Goal: Use online tool/utility: Utilize a website feature to perform a specific function

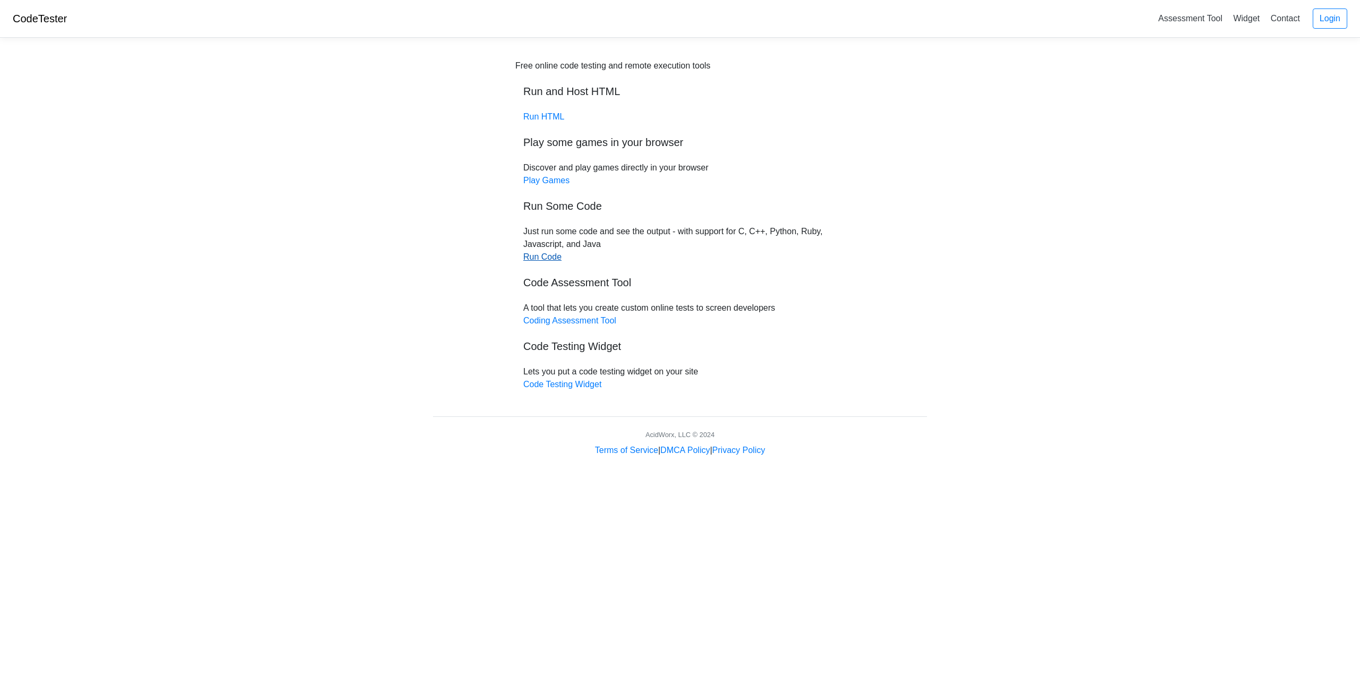
click at [543, 257] on link "Run Code" at bounding box center [542, 256] width 38 height 9
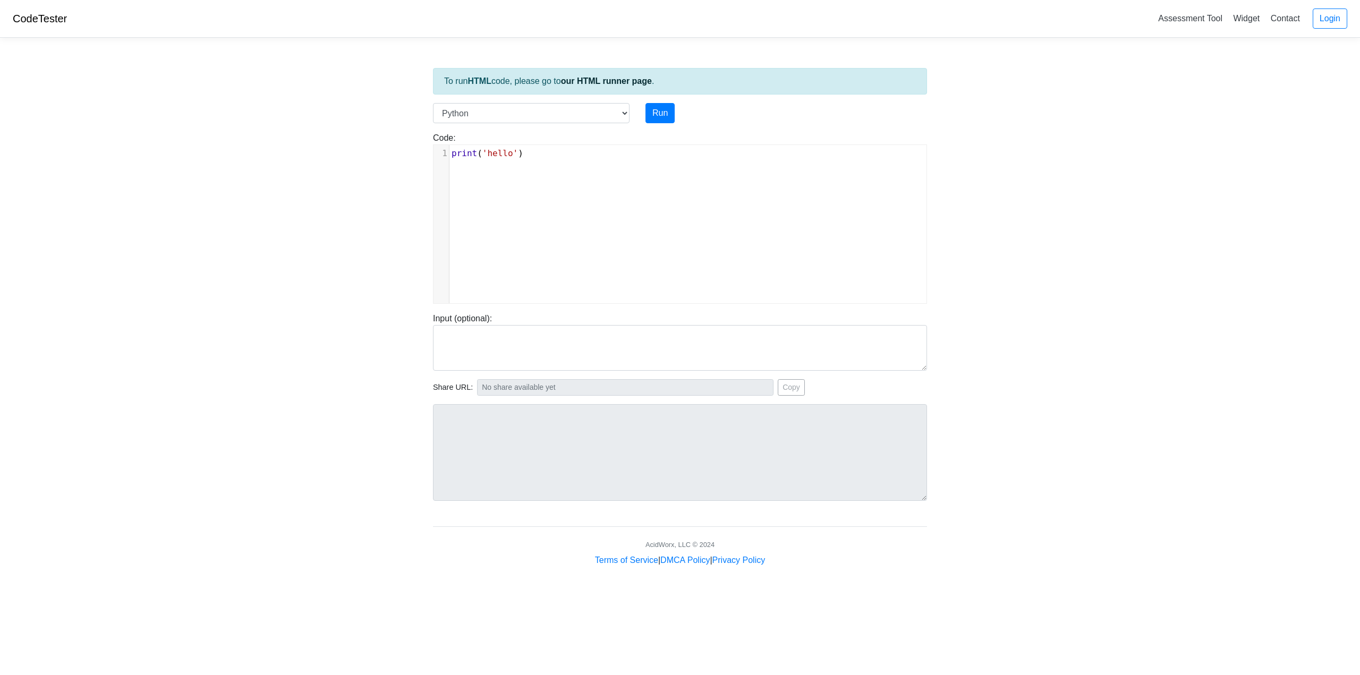
scroll to position [4, 0]
type textarea "print('hello')"
drag, startPoint x: 560, startPoint y: 157, endPoint x: 439, endPoint y: 133, distance: 122.9
click at [439, 133] on div "Code: print('hello') print('hello') x 1 print ( 'hello' )" at bounding box center [680, 218] width 510 height 172
click at [661, 108] on button "Run" at bounding box center [659, 113] width 29 height 20
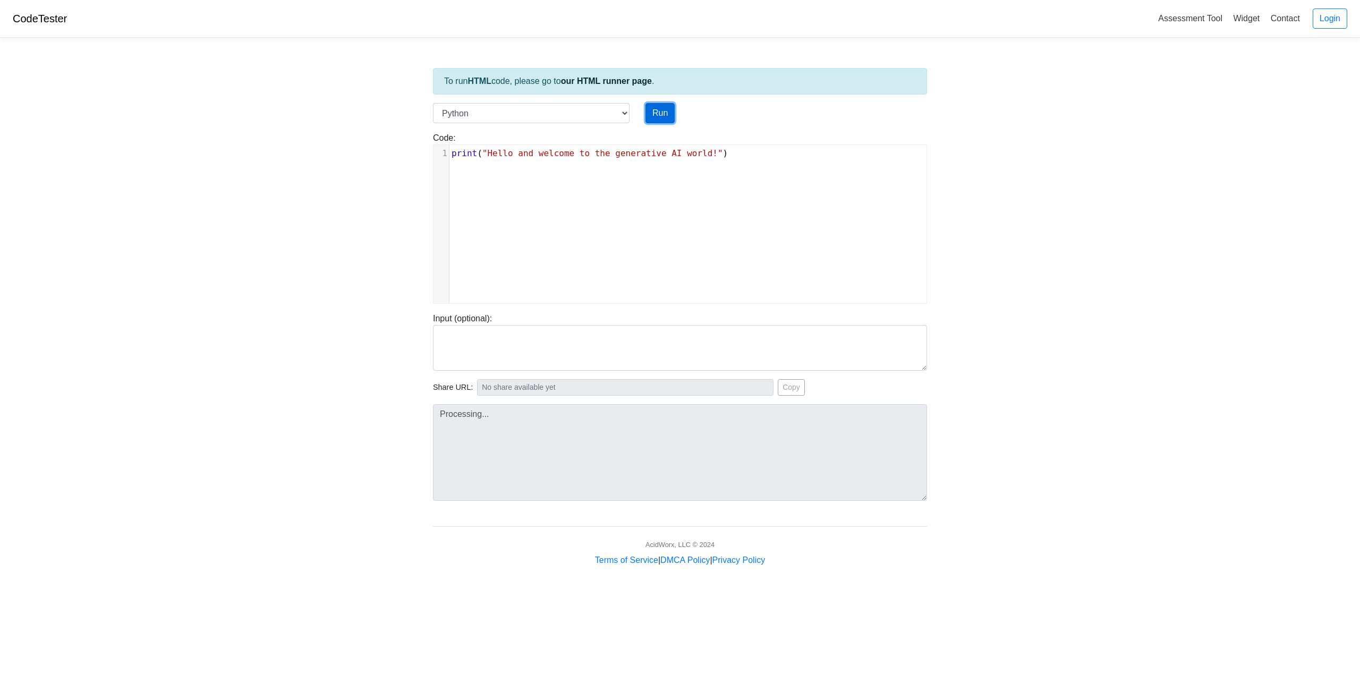
type input "https://codetester.io/runner?s=j2XjP66LWy"
type textarea "Stdout: Hello and welcome to the generative AI world!"
click at [622, 109] on select "C C++ Go Java Javascript Python Ruby" at bounding box center [531, 113] width 197 height 20
select select "c"
click at [433, 103] on select "C C++ Go Java Javascript Python Ruby" at bounding box center [531, 113] width 197 height 20
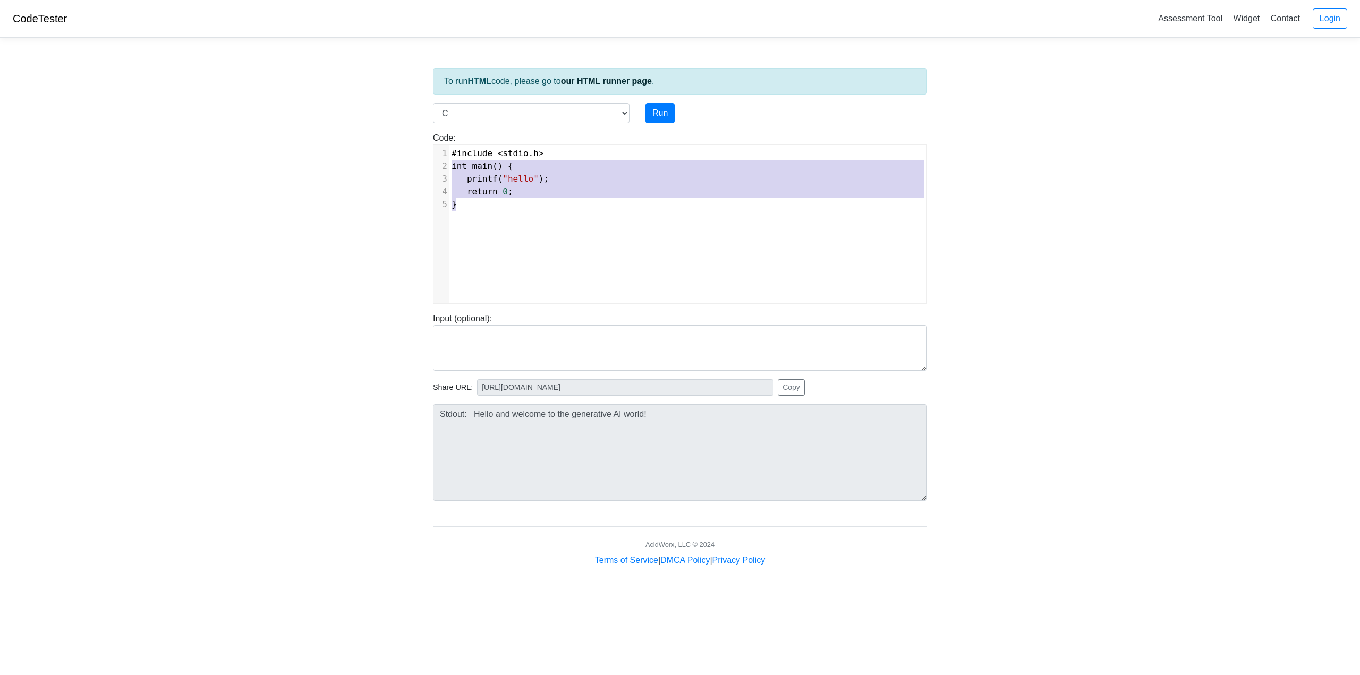
type textarea "#include <stdio.h> int main() { printf("hello"); return 0; }"
drag, startPoint x: 576, startPoint y: 212, endPoint x: 430, endPoint y: 154, distance: 157.3
click at [429, 150] on div "Code: #include <stdio.h> int main() { printf("hello"); return 0; } #include <st…" at bounding box center [680, 218] width 510 height 172
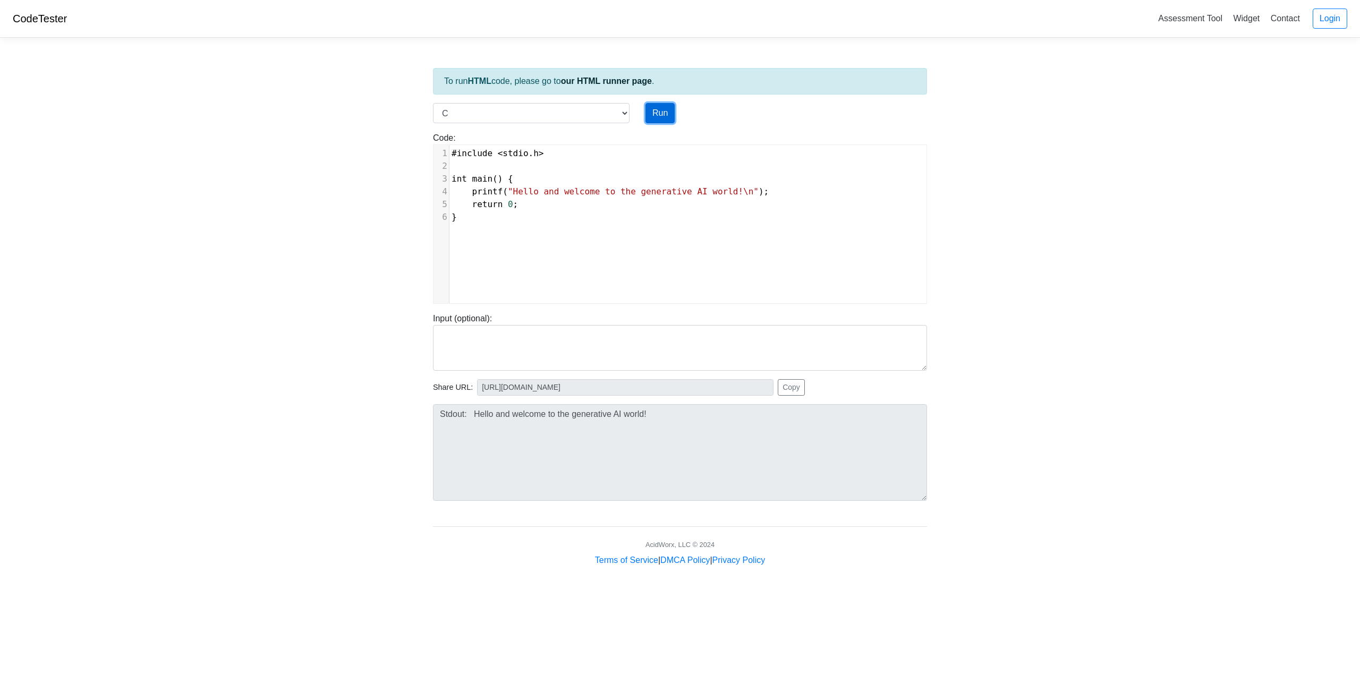
click at [658, 109] on button "Run" at bounding box center [659, 113] width 29 height 20
type input "https://codetester.io/runner?s=aPz2jZZozj"
type textarea "Stdout: Hello and welcome to the generative AI world!"
